Goal: Check status: Check status

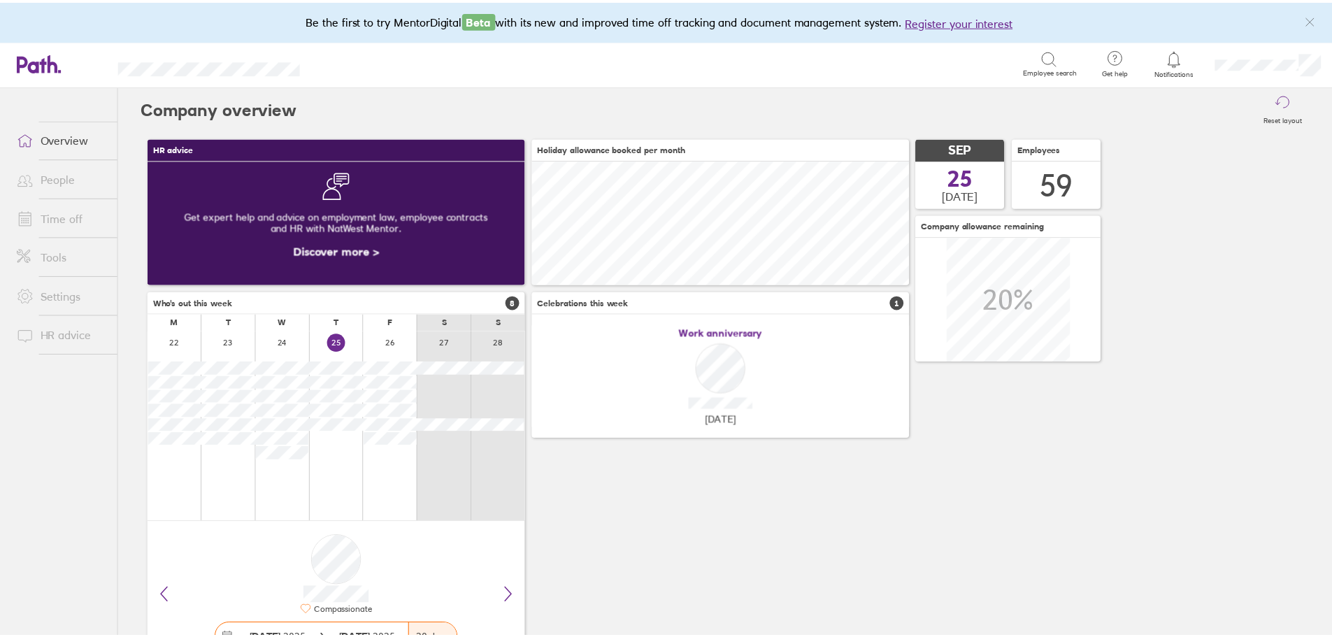
scroll to position [124, 380]
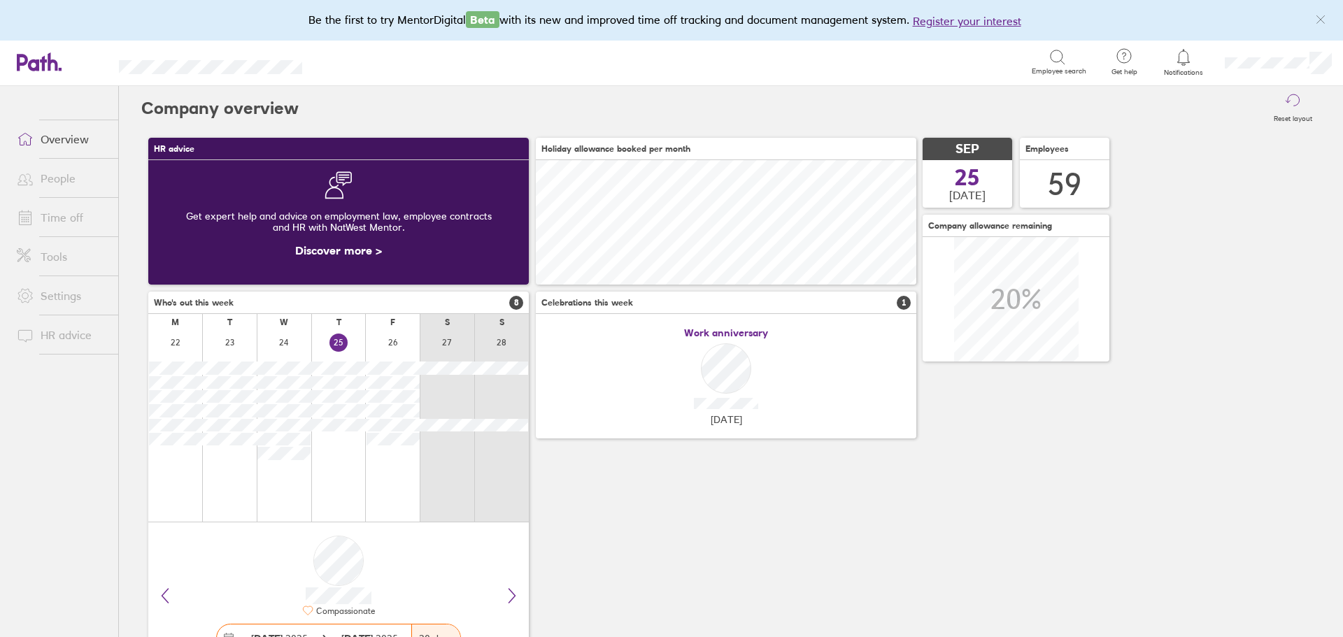
click at [59, 217] on link "Time off" at bounding box center [62, 217] width 113 height 28
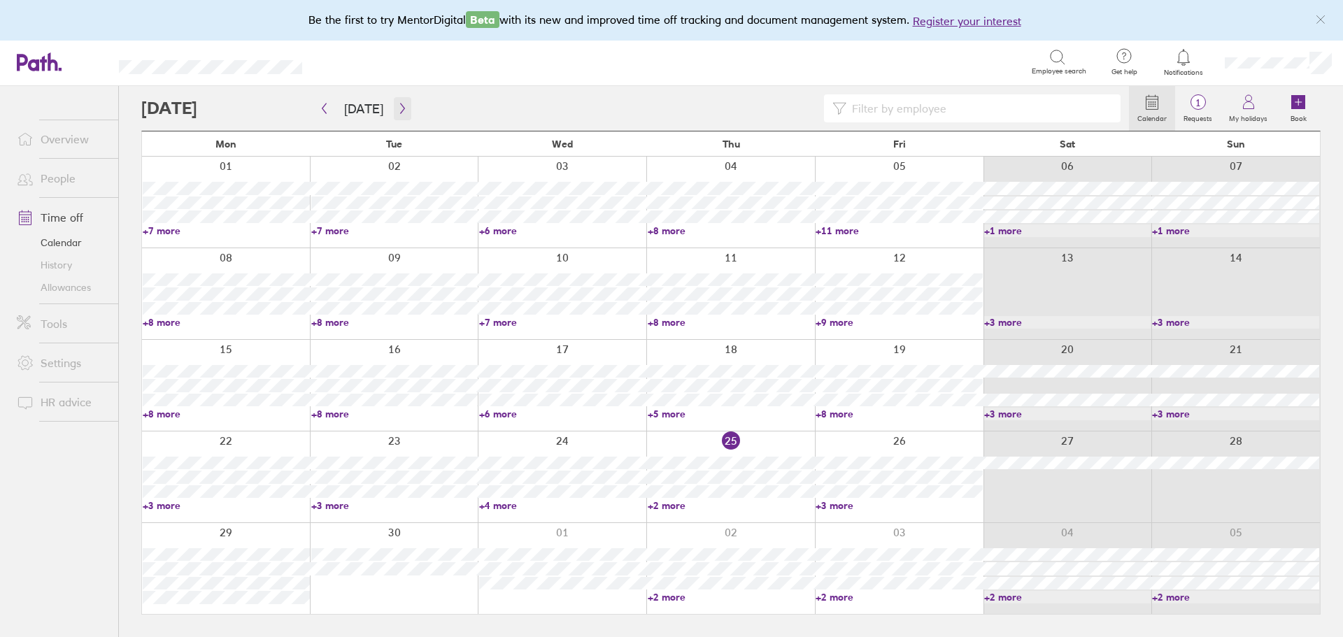
click at [397, 109] on icon "button" at bounding box center [402, 108] width 10 height 11
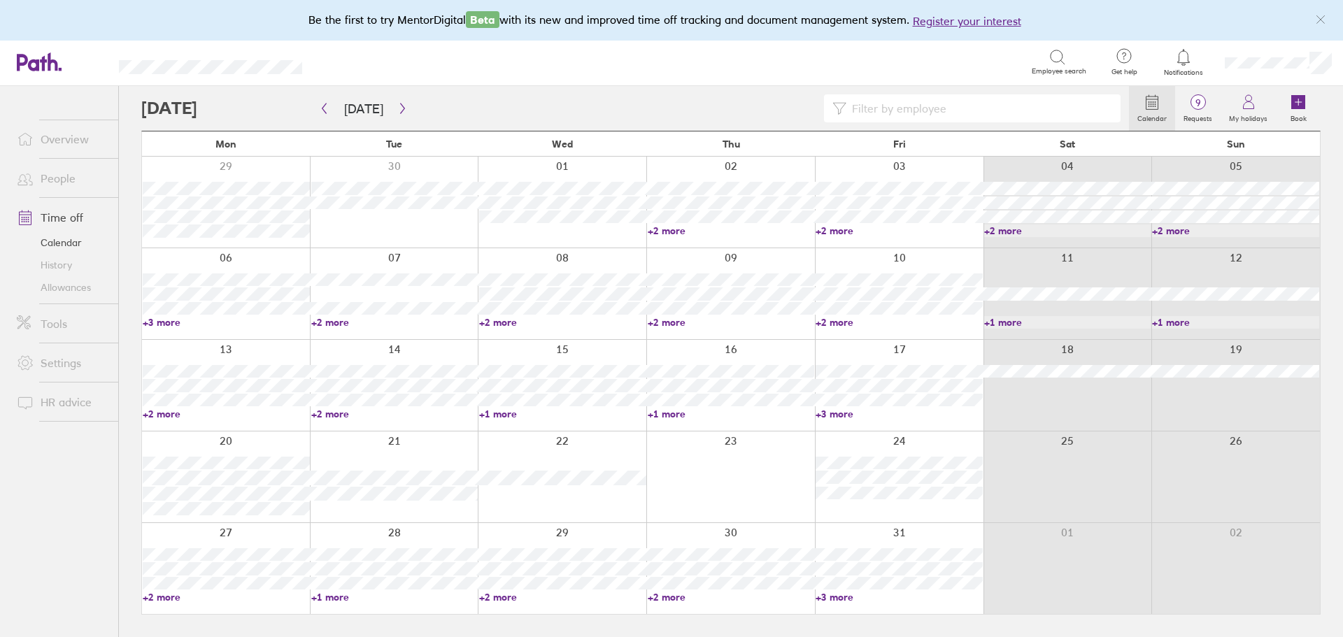
click at [836, 603] on div at bounding box center [899, 568] width 169 height 91
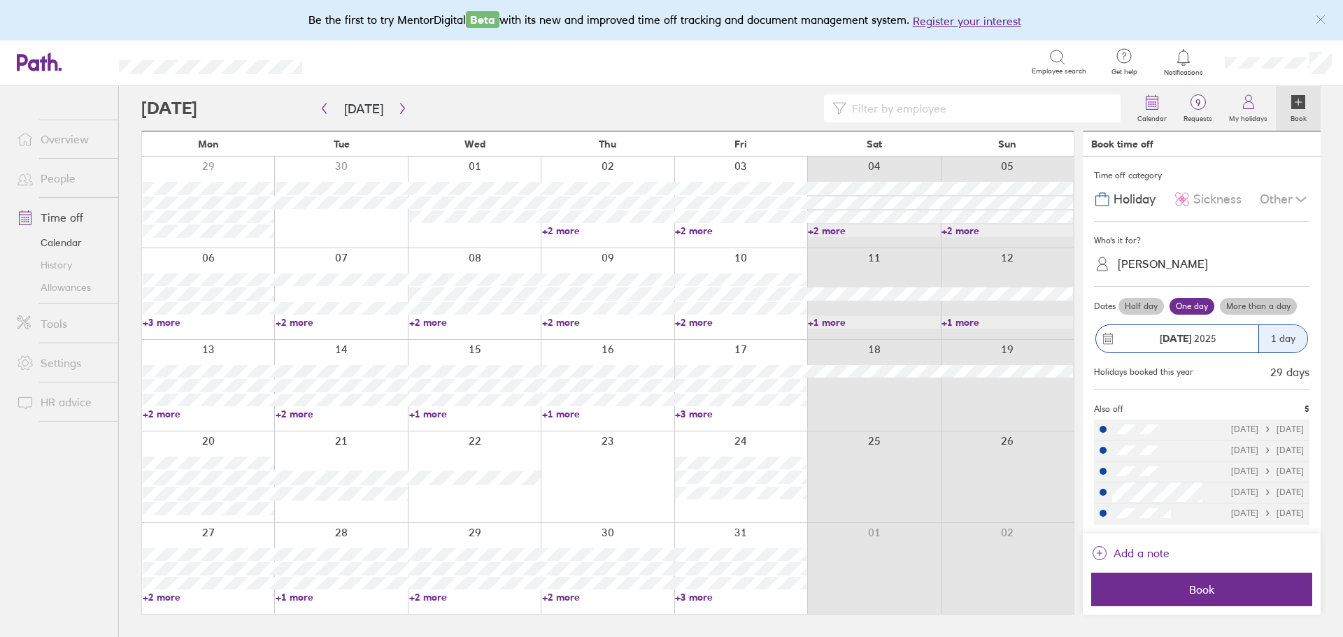
click at [314, 105] on div at bounding box center [634, 108] width 987 height 28
click at [703, 597] on link "+3 more" at bounding box center [740, 597] width 131 height 13
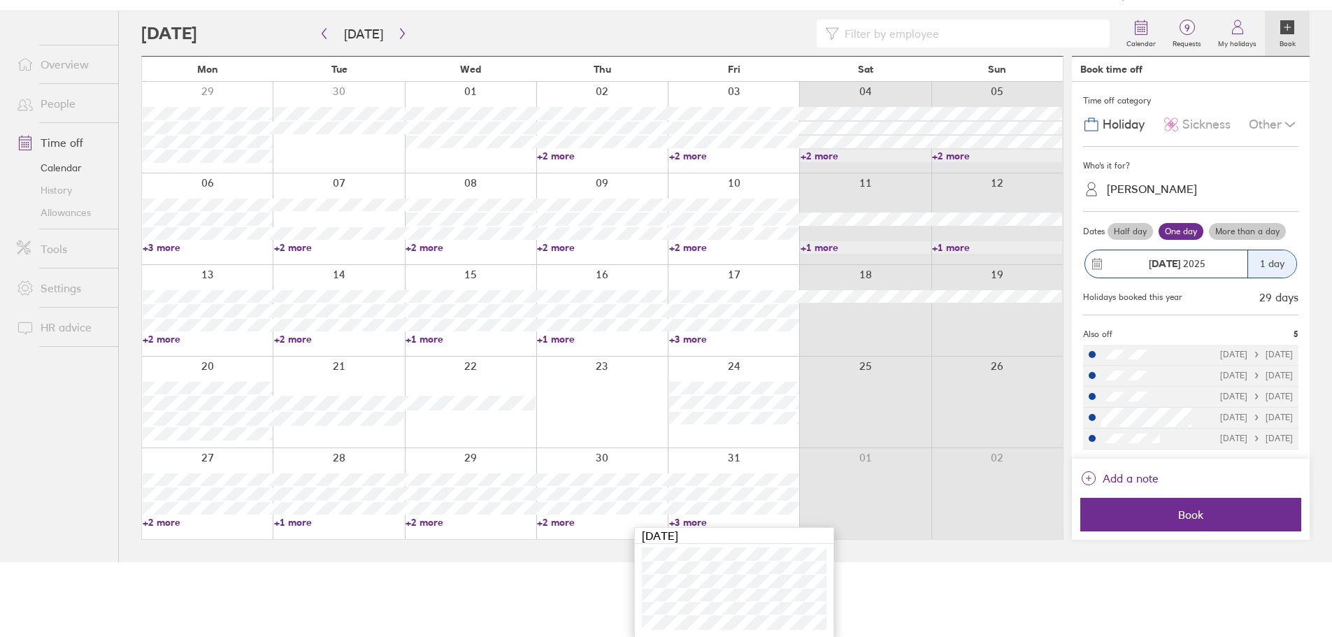
scroll to position [76, 0]
click at [330, 31] on button "button" at bounding box center [323, 33] width 17 height 23
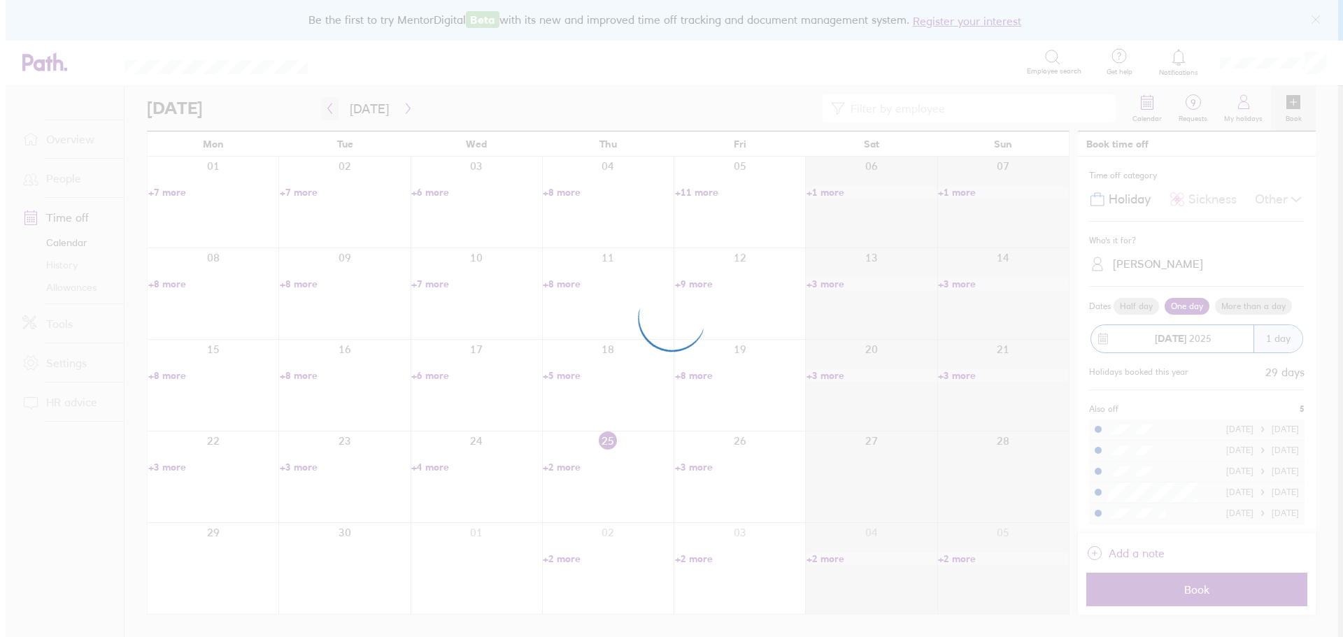
scroll to position [0, 0]
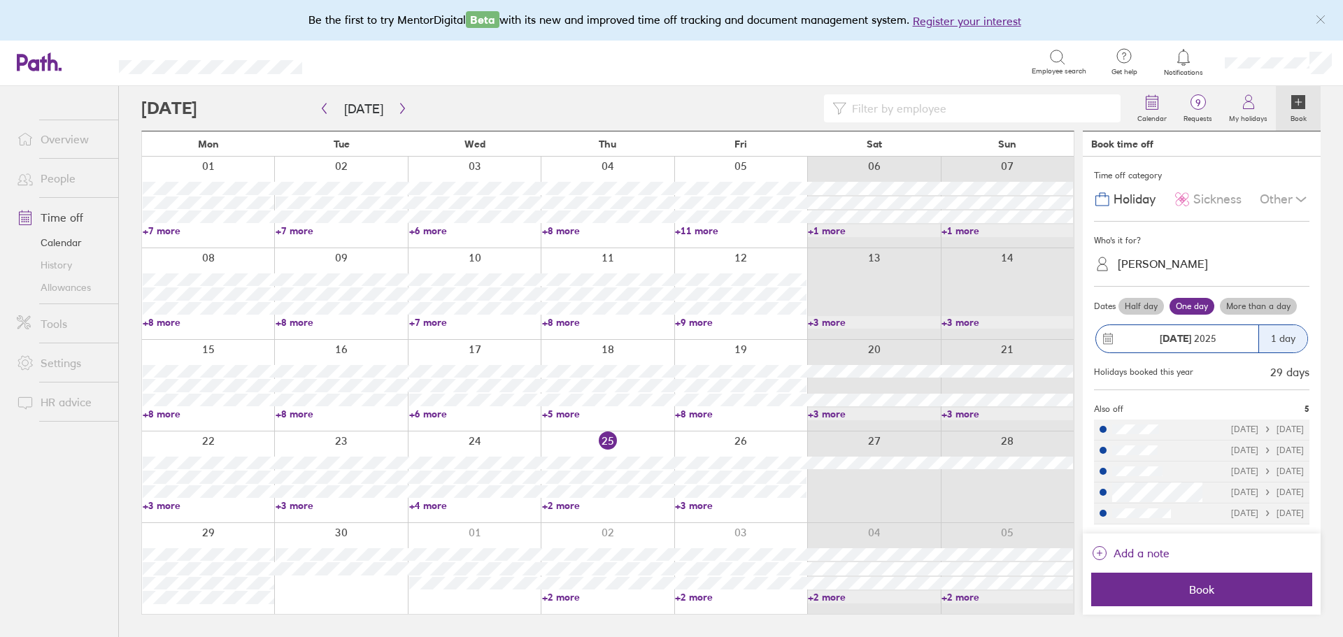
click at [564, 508] on link "+2 more" at bounding box center [607, 505] width 131 height 13
click at [1202, 113] on label "Requests" at bounding box center [1197, 116] width 45 height 13
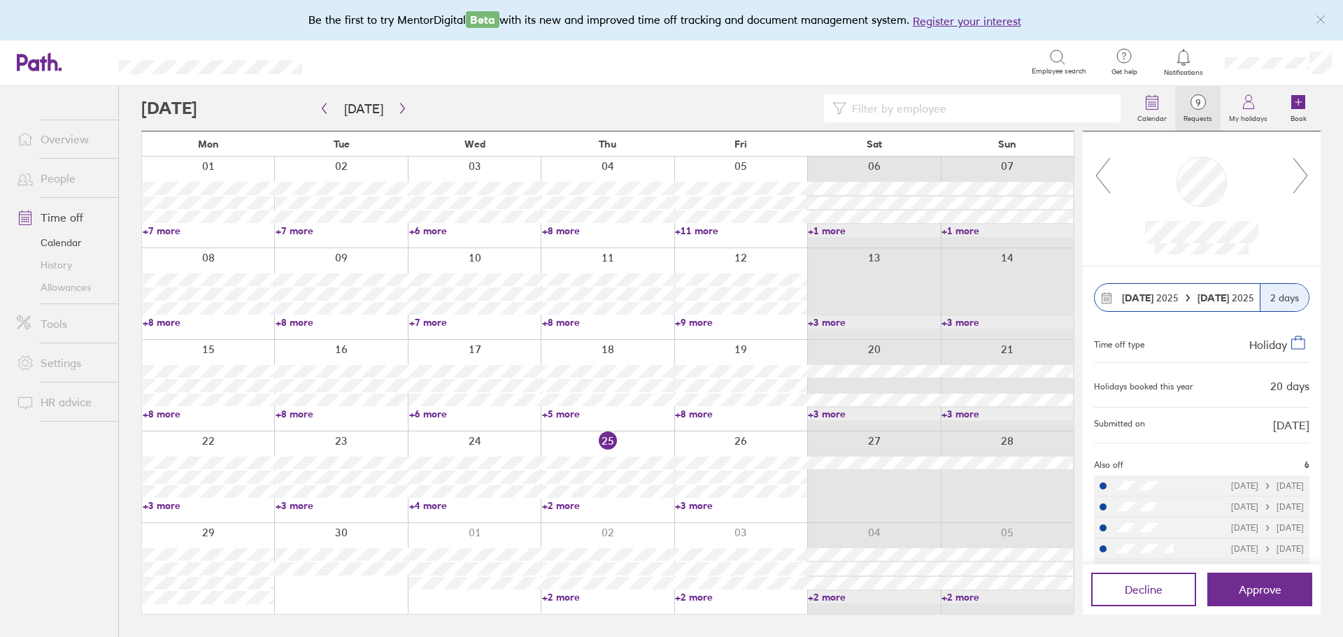
click at [1300, 172] on icon at bounding box center [1299, 176] width 17 height 38
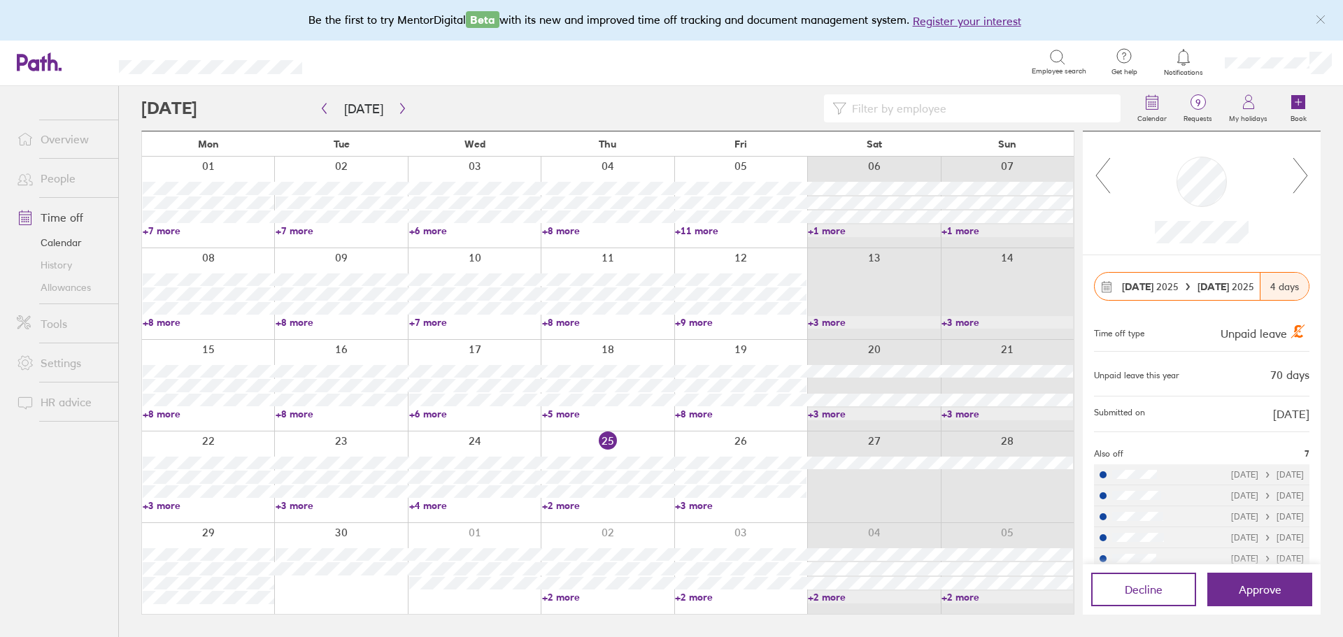
click at [1304, 165] on icon at bounding box center [1299, 176] width 17 height 38
click at [1301, 183] on icon at bounding box center [1300, 175] width 14 height 35
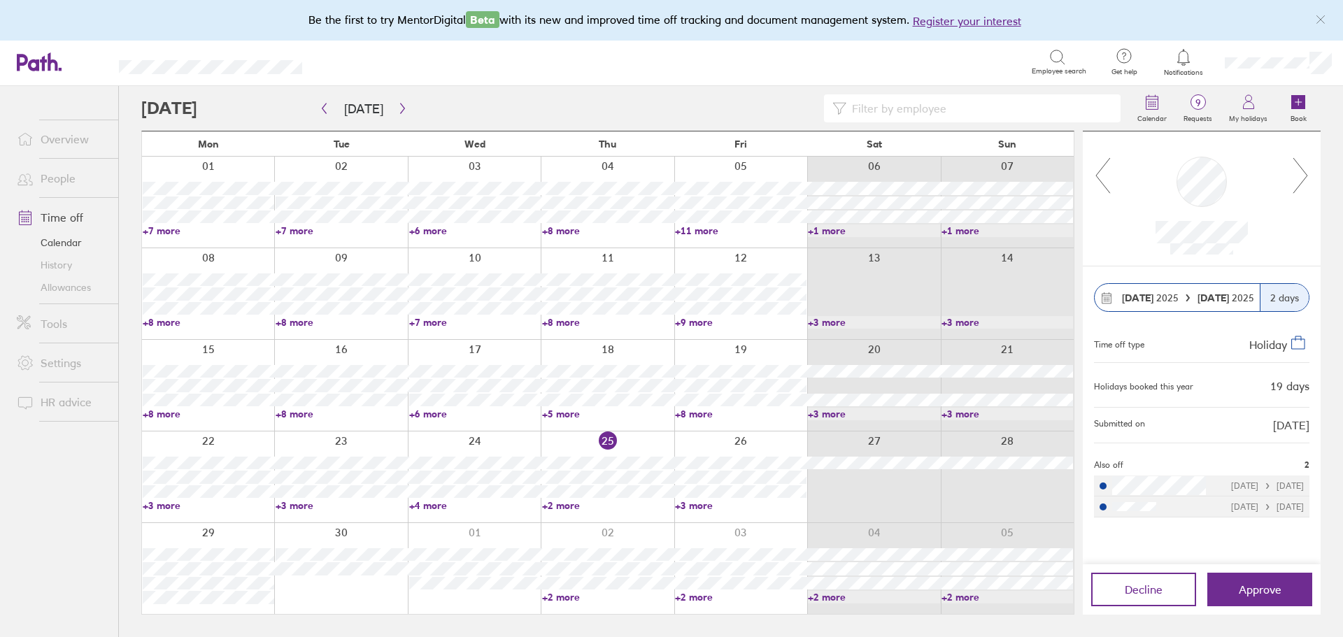
click at [1299, 175] on icon at bounding box center [1299, 176] width 17 height 38
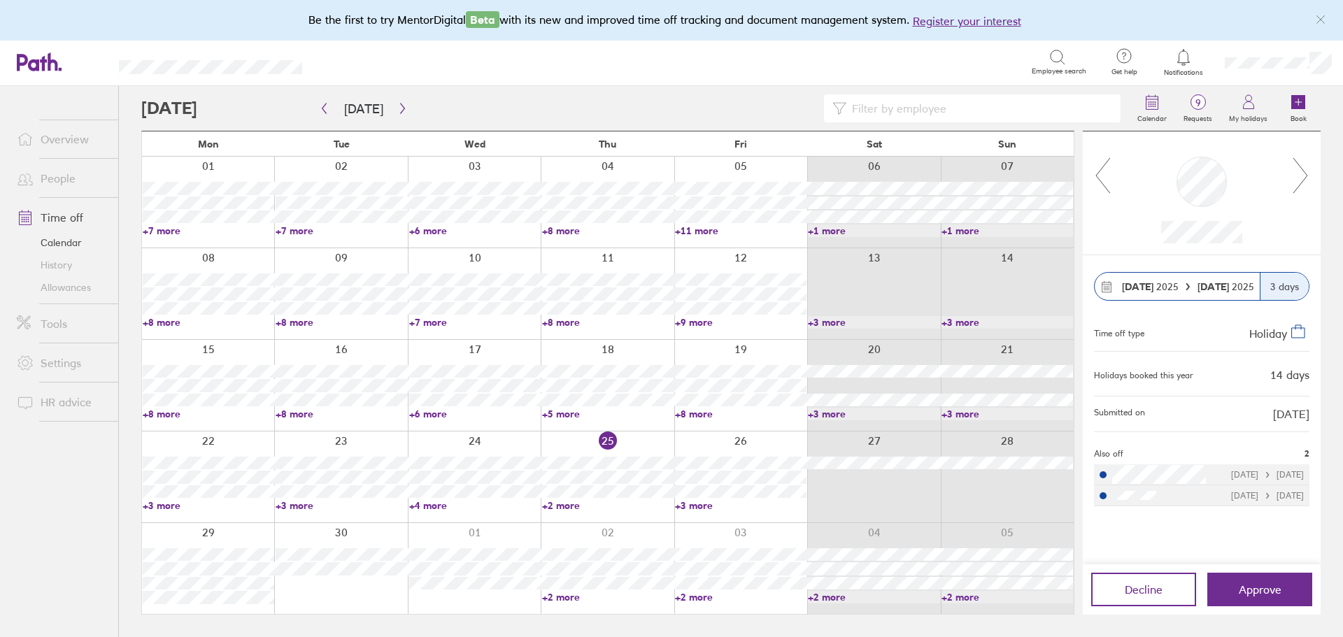
click at [1306, 184] on icon at bounding box center [1299, 176] width 17 height 38
